Goal: Task Accomplishment & Management: Complete application form

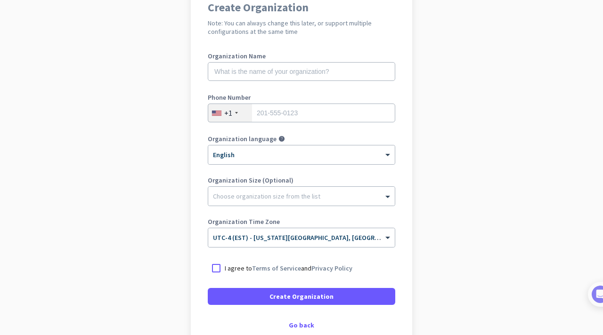
scroll to position [93, 0]
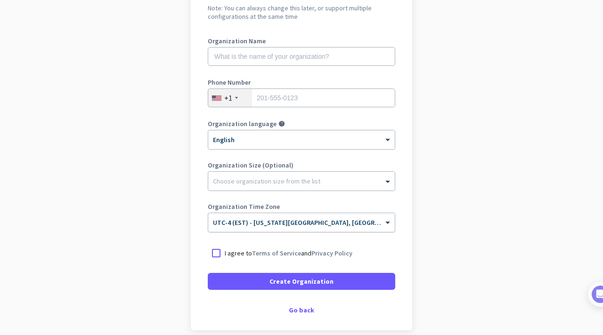
scroll to position [107, 0]
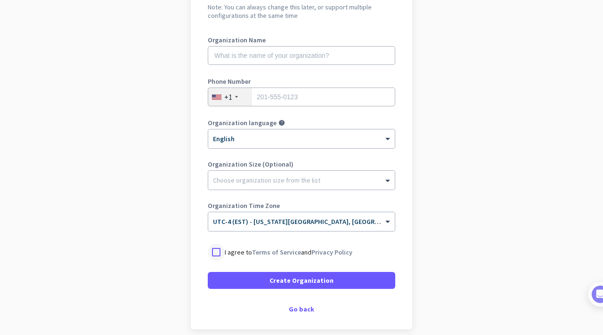
click at [221, 250] on div at bounding box center [216, 252] width 17 height 17
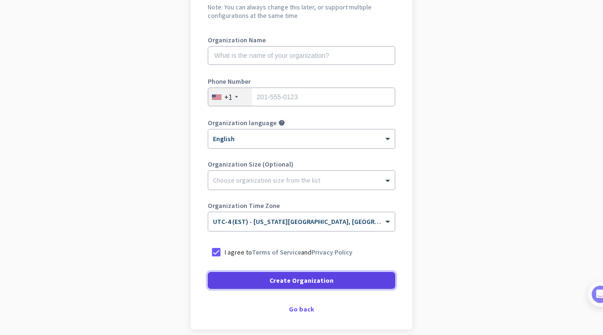
click at [270, 278] on span at bounding box center [301, 280] width 187 height 23
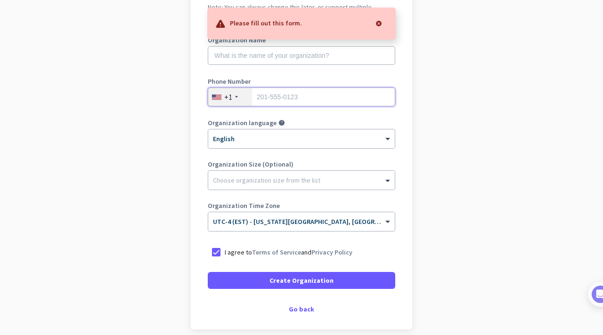
click at [268, 95] on input "tel" at bounding box center [301, 97] width 187 height 19
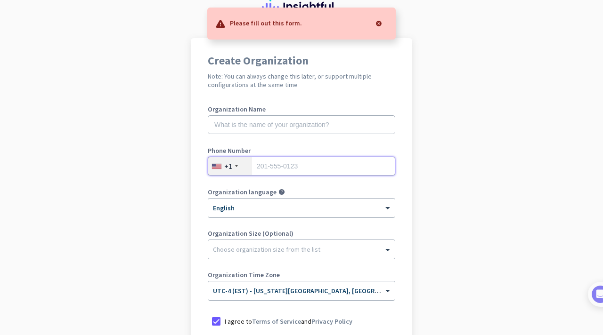
scroll to position [36, 0]
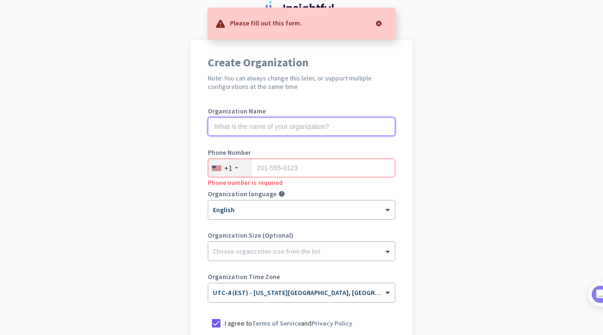
click at [298, 124] on input "text" at bounding box center [301, 126] width 187 height 19
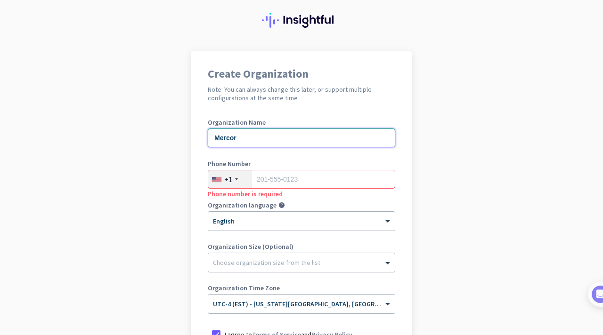
scroll to position [25, 0]
type input "Mercor"
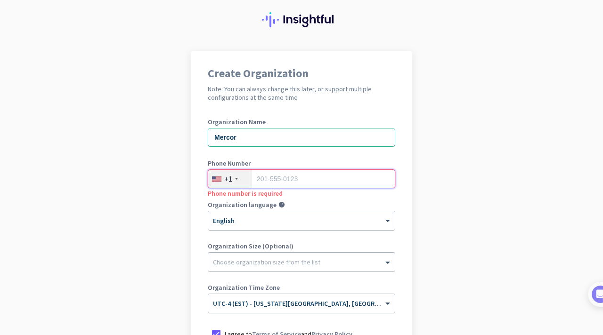
click at [293, 178] on input "tel" at bounding box center [301, 179] width 187 height 19
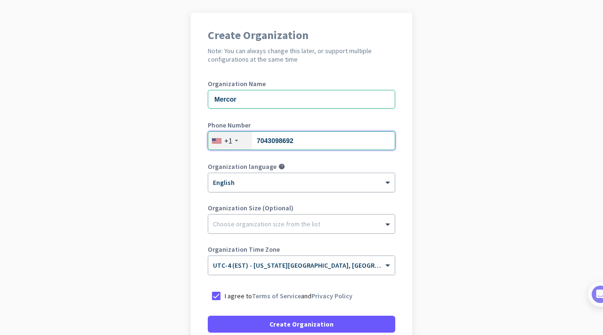
scroll to position [149, 0]
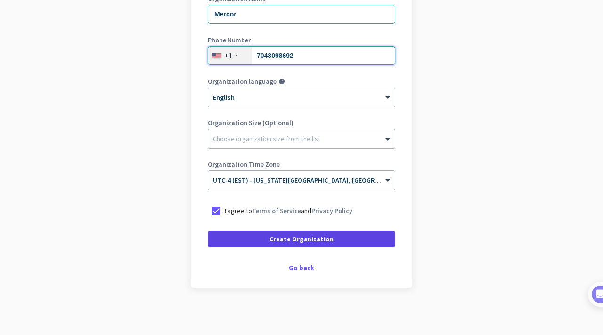
type input "7043098692"
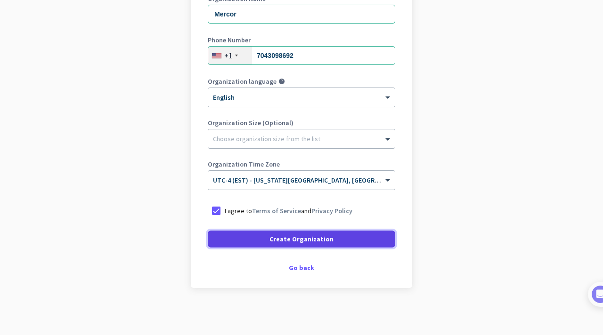
click at [317, 234] on span "Create Organization" at bounding box center [301, 238] width 64 height 9
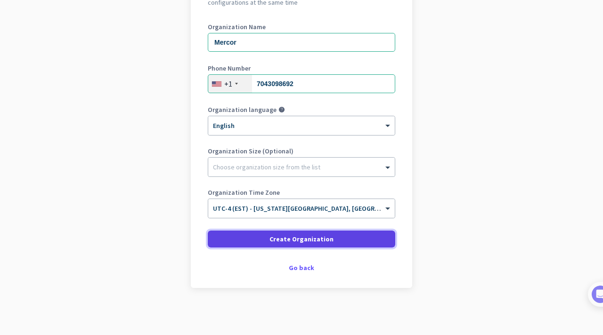
scroll to position [121, 0]
